Goal: Task Accomplishment & Management: Complete application form

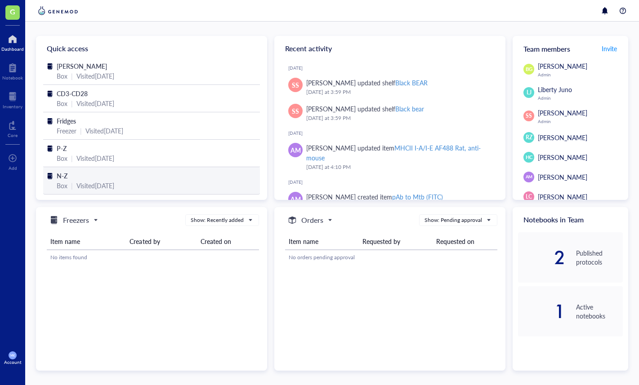
click at [58, 174] on span "N-Z" at bounding box center [62, 175] width 11 height 9
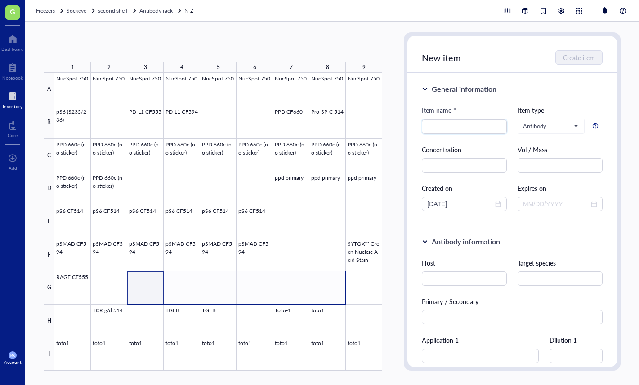
drag, startPoint x: 136, startPoint y: 280, endPoint x: 323, endPoint y: 284, distance: 186.7
click at [323, 284] on div at bounding box center [218, 222] width 328 height 298
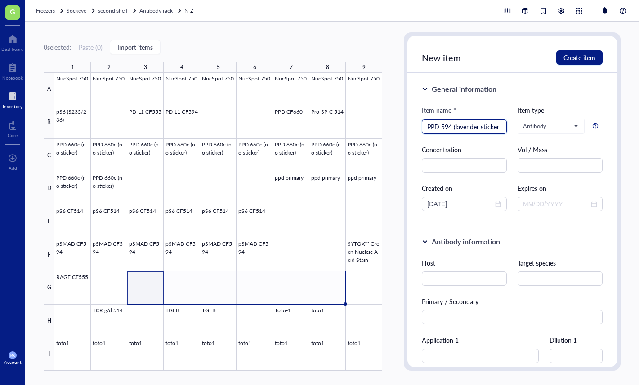
click at [472, 128] on input "PPD 594 (lavender sticker" at bounding box center [464, 126] width 74 height 13
click at [500, 127] on div "PPD 594 (lavender sticker" at bounding box center [464, 127] width 85 height 14
type input "PPD 594 (lavender sticker)"
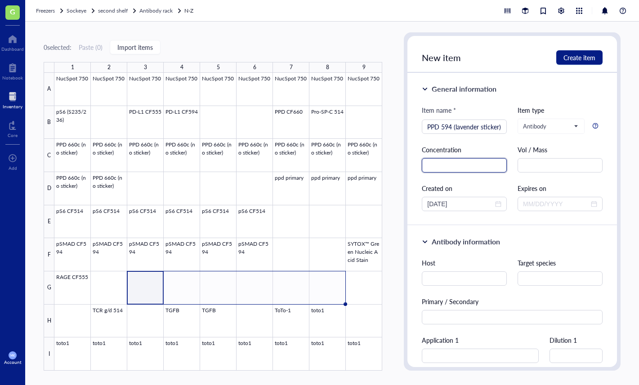
click at [492, 171] on input "text" at bounding box center [464, 165] width 85 height 14
type input "0.5ug/uL"
click at [540, 168] on input "text" at bounding box center [560, 165] width 85 height 14
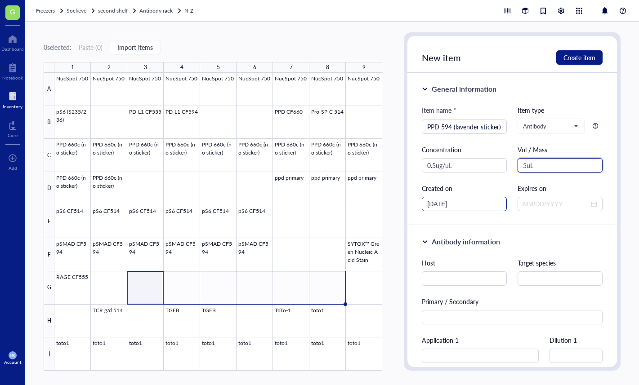
click at [472, 198] on div "[DATE]" at bounding box center [464, 204] width 85 height 14
type input "5uL"
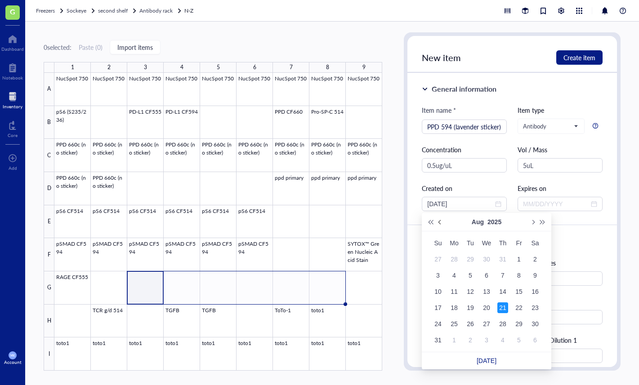
click at [440, 224] on button "Previous month (PageUp)" at bounding box center [440, 222] width 10 height 18
type input "[DATE]"
click at [457, 276] on div "4" at bounding box center [454, 275] width 11 height 11
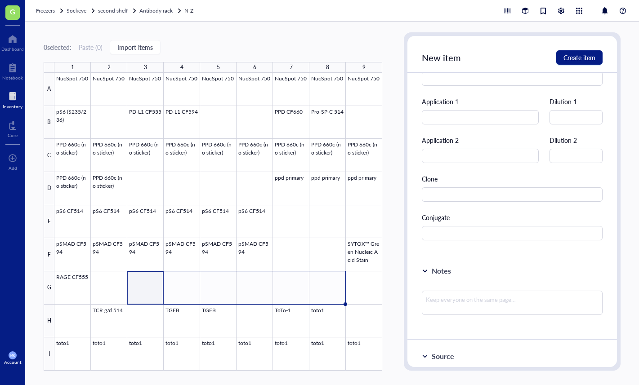
scroll to position [239, 0]
click at [495, 309] on textarea at bounding box center [512, 303] width 180 height 24
type textarea "t"
type textarea "to"
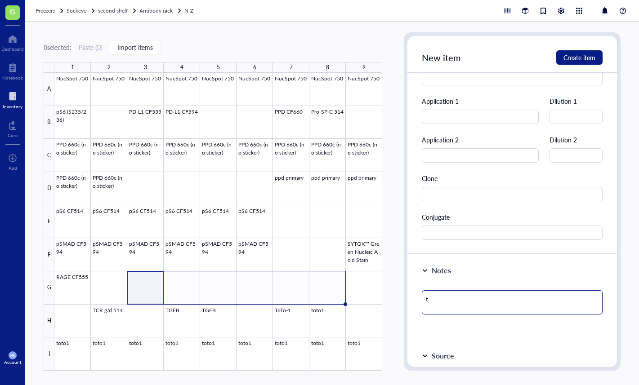
type textarea "to"
type textarea "too"
type textarea "took"
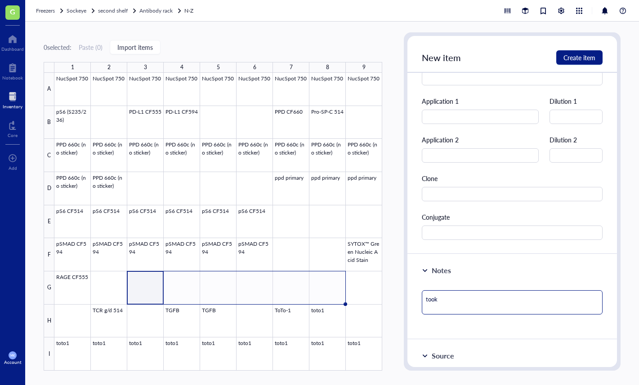
type textarea "took"
type textarea "took a"
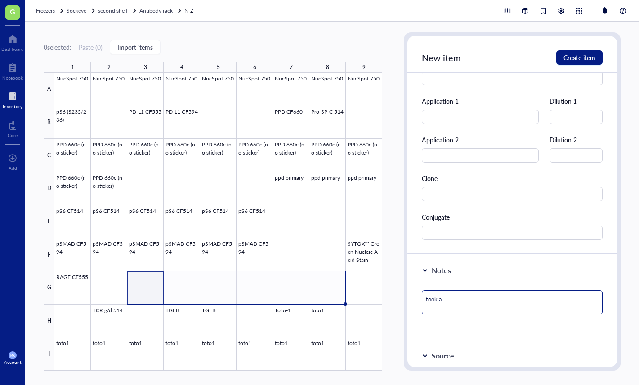
type textarea "took a"
type textarea "took a w"
type textarea "took a wh"
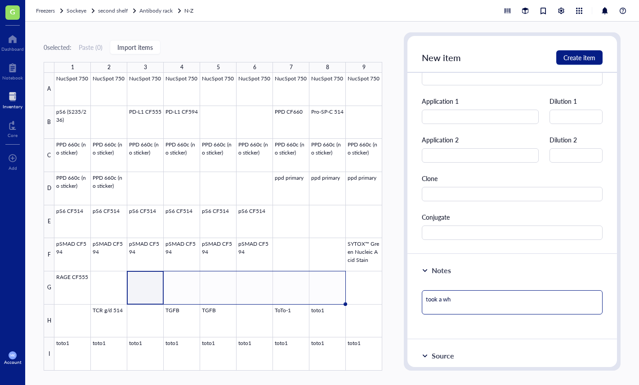
type textarea "took a whi"
type textarea "took a whil"
type textarea "took a while"
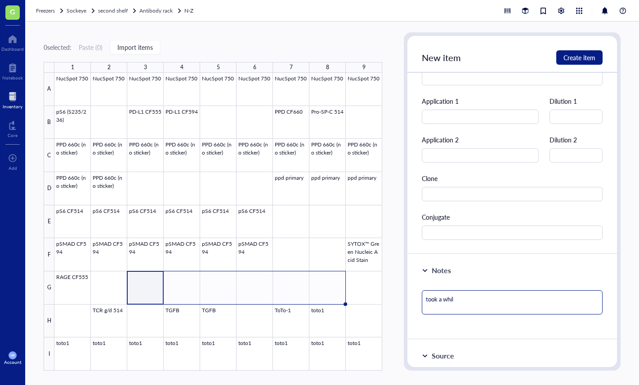
type textarea "took a while"
type textarea "took a while t"
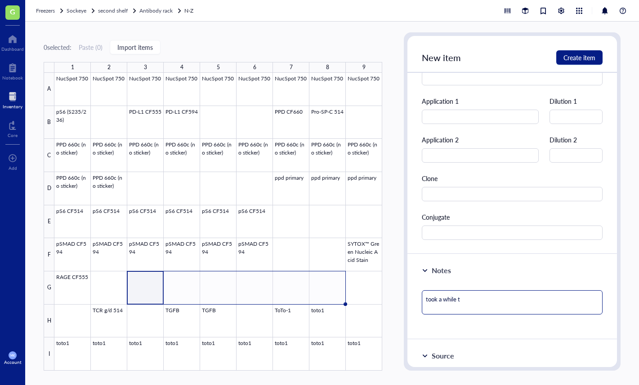
type textarea "took a while to"
drag, startPoint x: 472, startPoint y: 301, endPoint x: 409, endPoint y: 301, distance: 63.0
click at [409, 301] on div "Notes took a while to" at bounding box center [512, 297] width 209 height 85
type textarea "Keep everyone on the same page…"
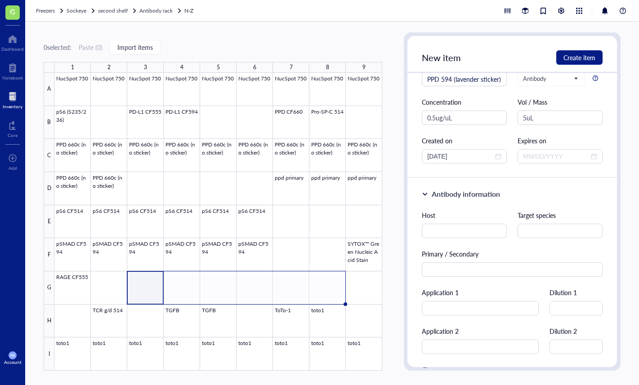
scroll to position [46, 0]
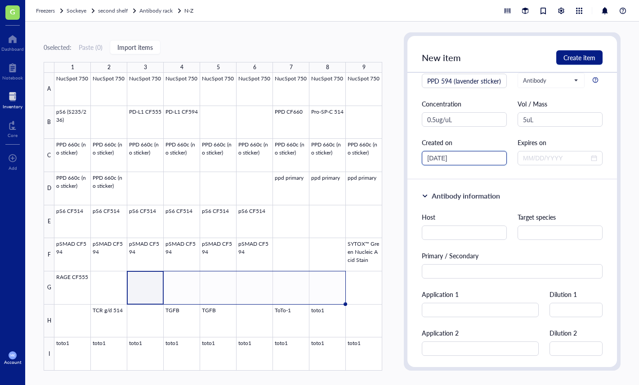
click at [491, 162] on input "[DATE]" at bounding box center [460, 158] width 66 height 10
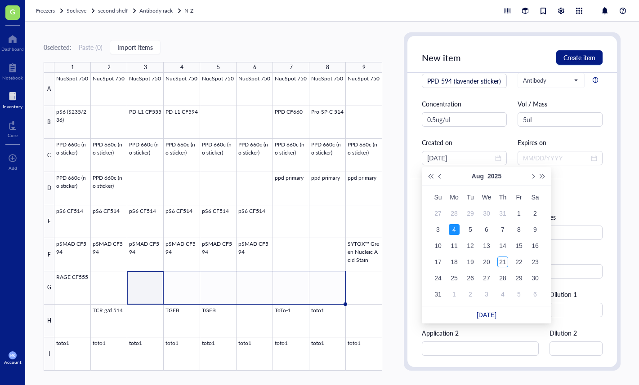
click at [488, 145] on div "Created on" at bounding box center [464, 143] width 85 height 10
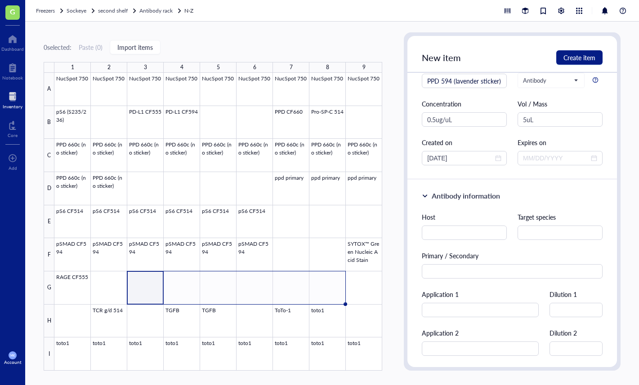
click at [488, 145] on div "Created on" at bounding box center [464, 143] width 85 height 10
click at [496, 158] on span "close-circle" at bounding box center [498, 158] width 6 height 6
click at [448, 164] on div at bounding box center [464, 158] width 85 height 14
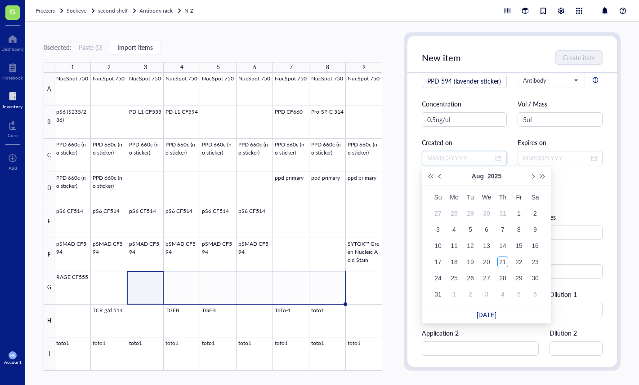
click at [448, 159] on input at bounding box center [460, 158] width 66 height 10
click at [440, 176] on span "Previous month (PageUp)" at bounding box center [441, 176] width 4 height 4
type input "[DATE]"
click at [454, 229] on div "7" at bounding box center [454, 229] width 11 height 11
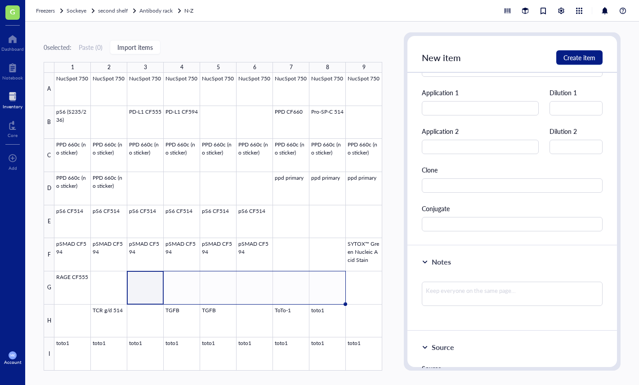
scroll to position [246, 0]
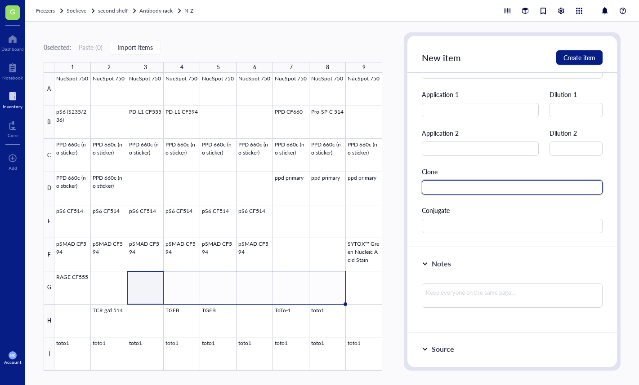
click at [491, 194] on input "text" at bounding box center [512, 187] width 180 height 14
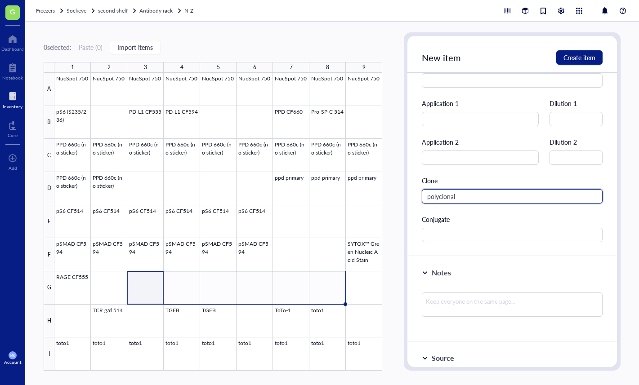
scroll to position [260, 0]
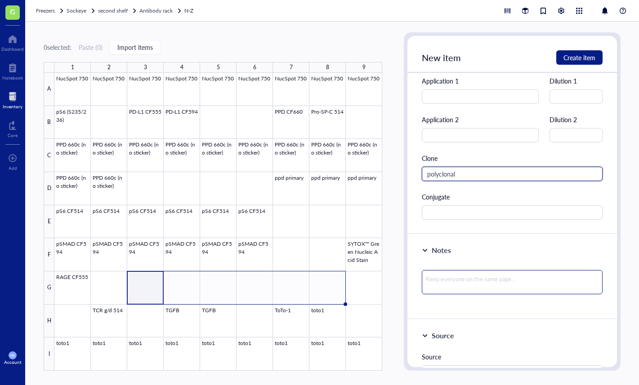
type input "polyclonal"
click at [457, 292] on textarea at bounding box center [512, 282] width 180 height 24
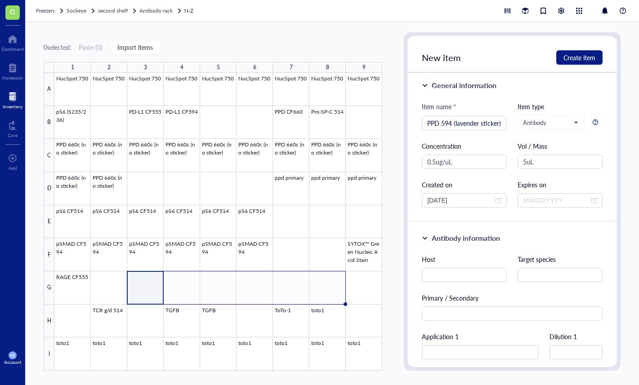
scroll to position [2, 0]
click at [294, 186] on div at bounding box center [218, 222] width 328 height 298
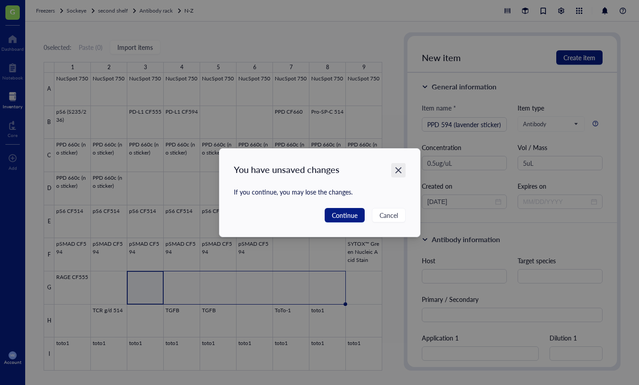
click at [401, 169] on icon "Close" at bounding box center [398, 170] width 9 height 9
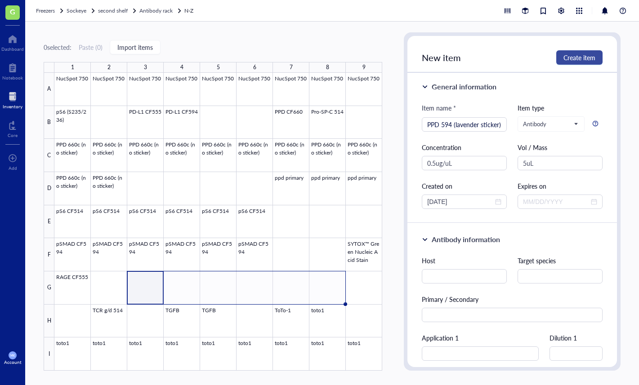
click at [571, 61] on span "Create item" at bounding box center [580, 57] width 32 height 7
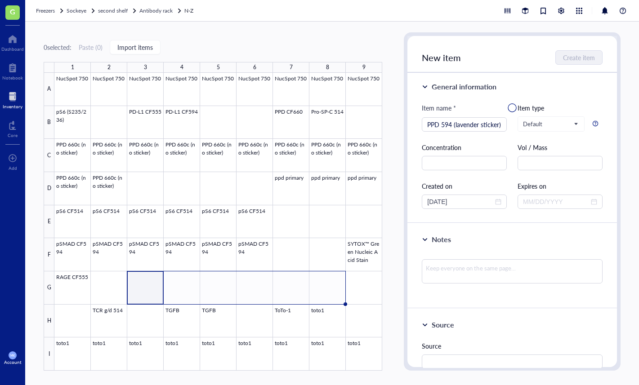
type input "[DATE]"
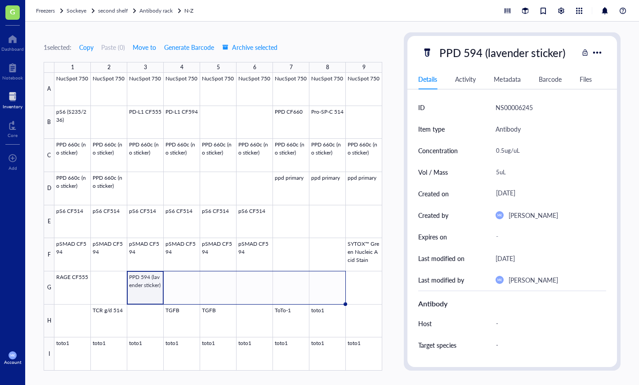
click at [157, 292] on div at bounding box center [218, 222] width 328 height 298
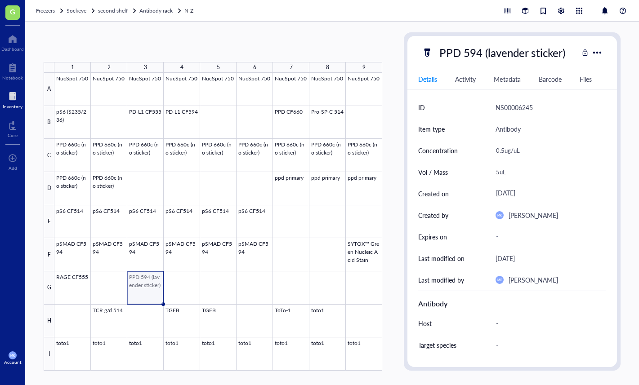
click at [152, 288] on div at bounding box center [218, 222] width 328 height 298
drag, startPoint x: 161, startPoint y: 303, endPoint x: 319, endPoint y: 291, distance: 158.3
click at [319, 291] on div at bounding box center [218, 222] width 328 height 298
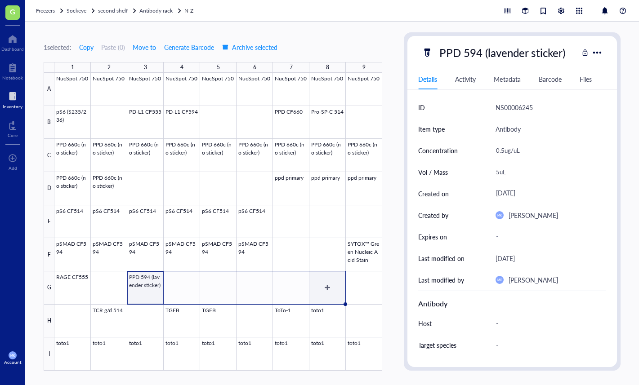
click at [323, 284] on div at bounding box center [218, 222] width 328 height 298
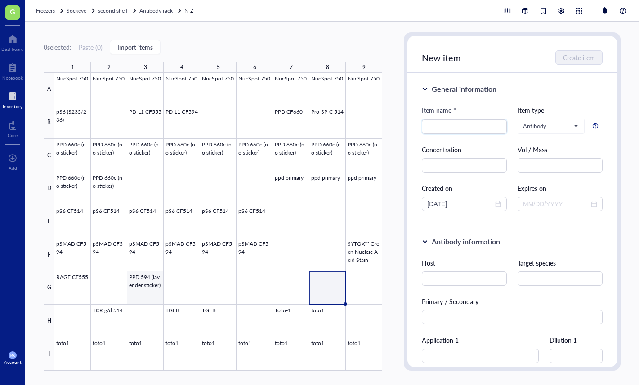
click at [150, 280] on div at bounding box center [218, 222] width 328 height 298
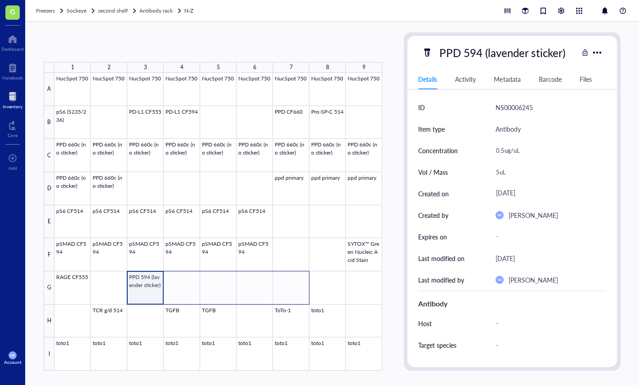
drag, startPoint x: 146, startPoint y: 285, endPoint x: 307, endPoint y: 285, distance: 160.6
click at [307, 285] on div at bounding box center [218, 222] width 328 height 298
click at [140, 288] on div at bounding box center [218, 222] width 328 height 298
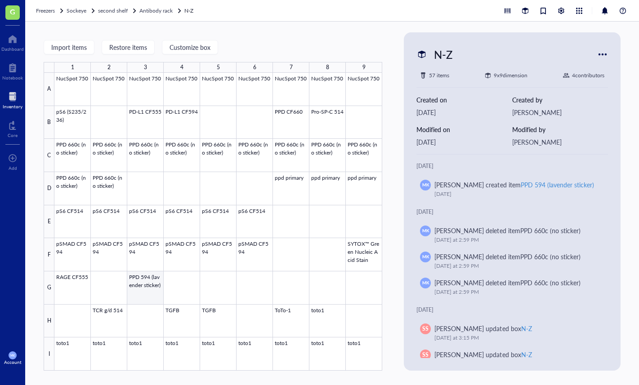
click at [144, 287] on div at bounding box center [218, 222] width 328 height 298
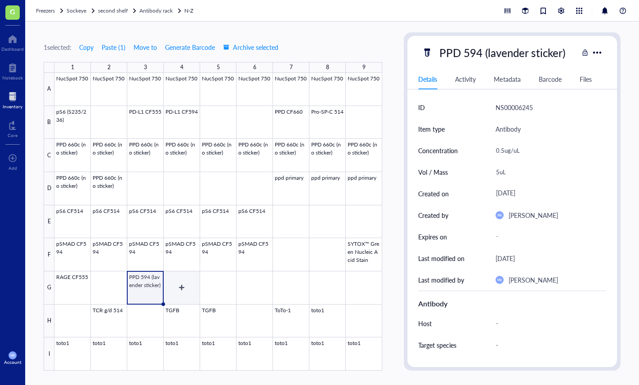
click at [187, 286] on div at bounding box center [218, 222] width 328 height 298
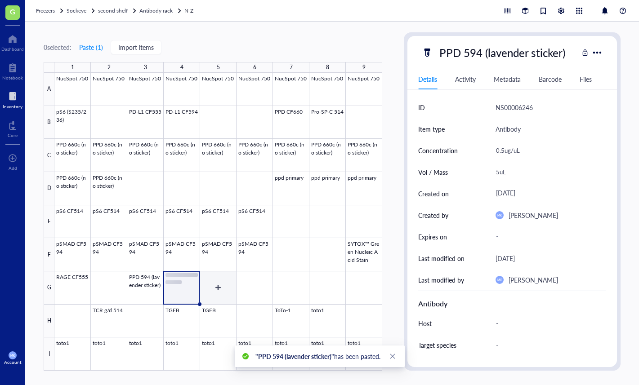
click at [221, 286] on div at bounding box center [218, 222] width 328 height 298
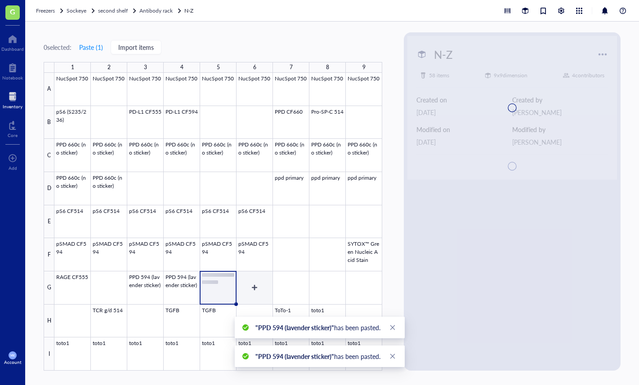
click at [255, 288] on div at bounding box center [218, 222] width 328 height 298
click at [296, 290] on div at bounding box center [218, 222] width 328 height 298
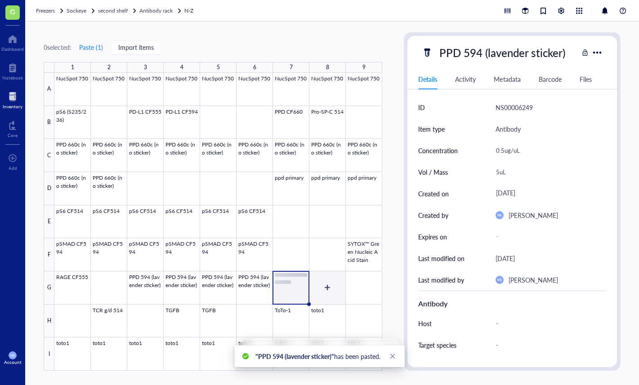
click at [333, 278] on div at bounding box center [218, 222] width 328 height 298
